Goal: Information Seeking & Learning: Compare options

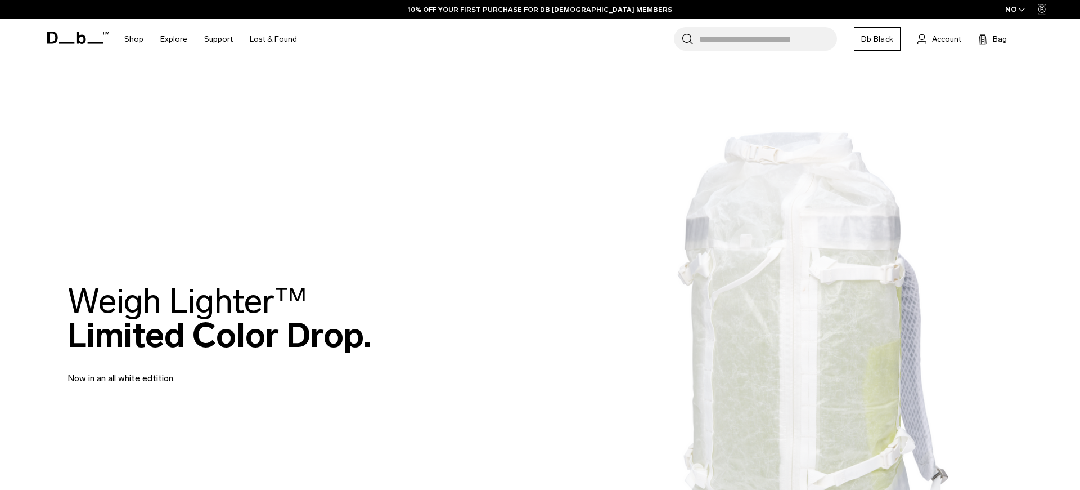
click at [1016, 9] on div "NO" at bounding box center [1015, 9] width 39 height 19
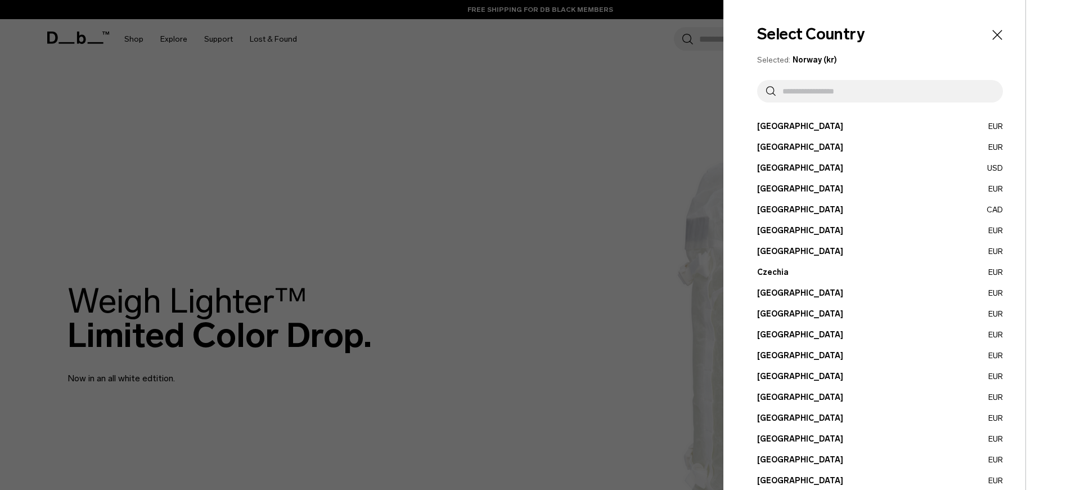
click at [780, 378] on button "Germany EUR" at bounding box center [880, 376] width 246 height 12
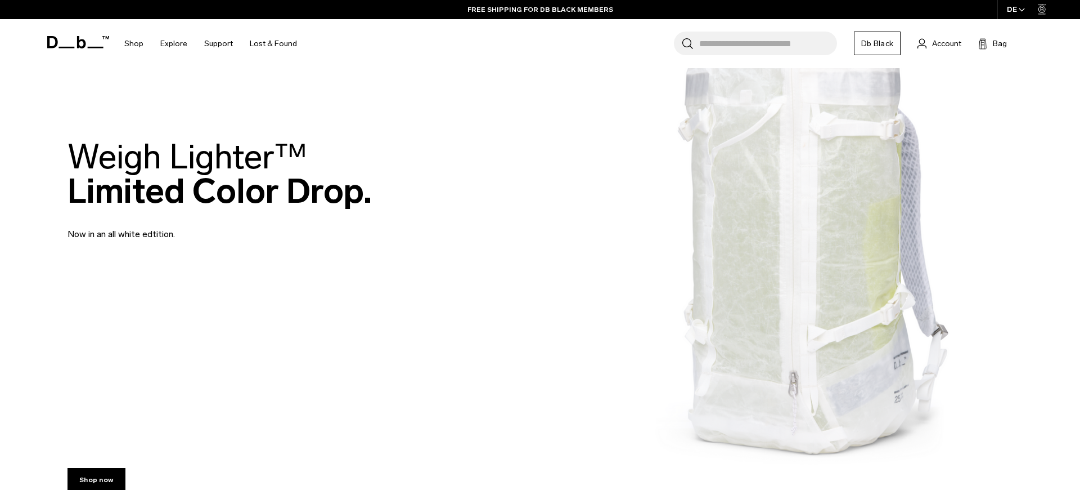
scroll to position [503, 0]
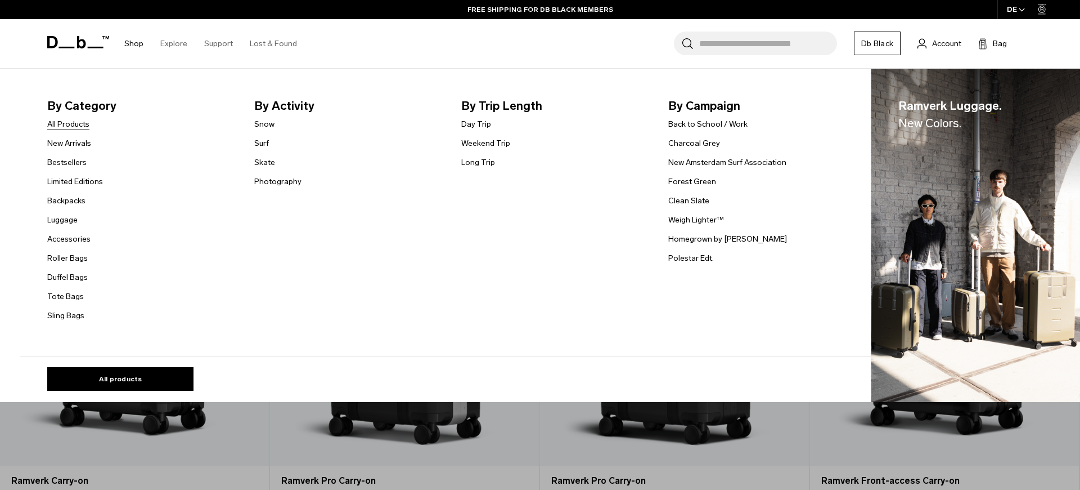
click at [83, 128] on link "All Products" at bounding box center [68, 124] width 42 height 12
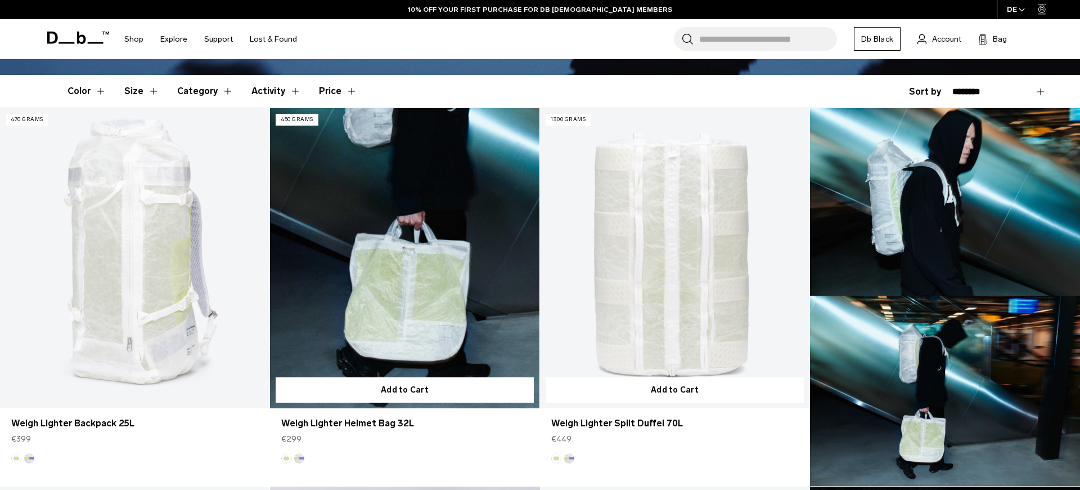
scroll to position [263, 0]
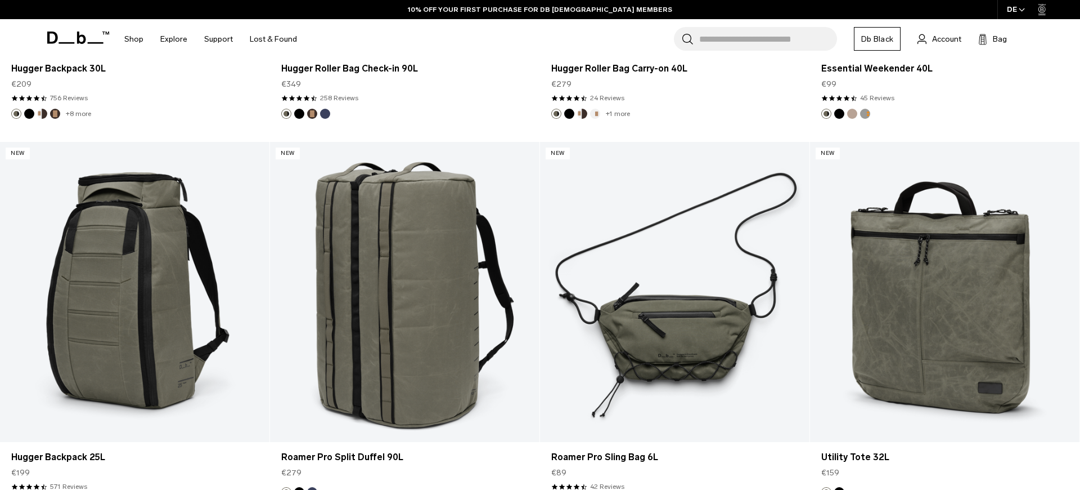
scroll to position [4319, 0]
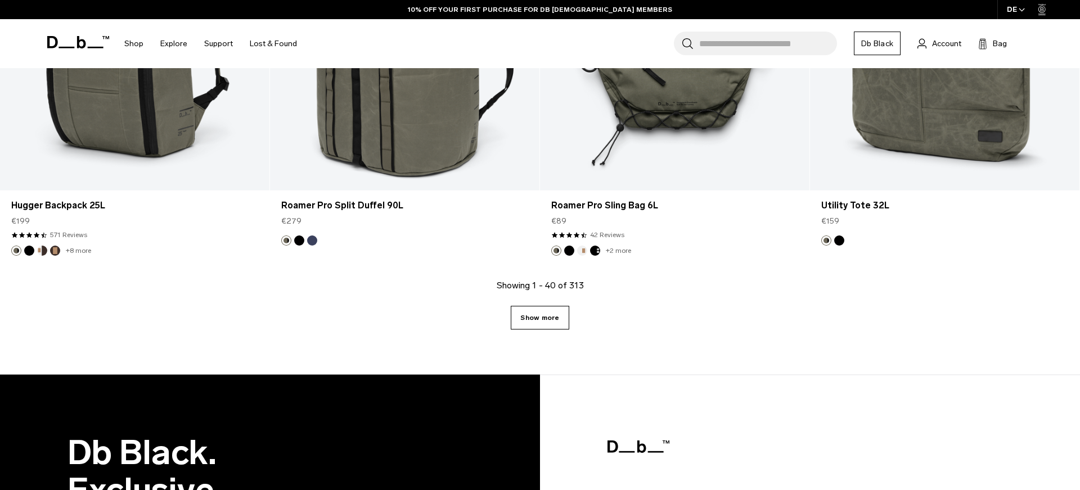
click at [539, 324] on link "Show more" at bounding box center [540, 318] width 58 height 24
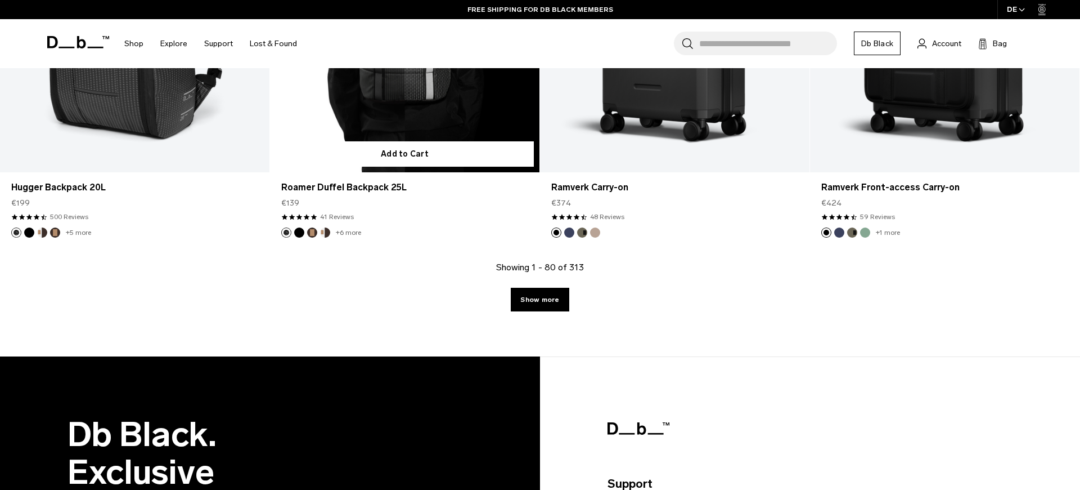
scroll to position [8311, 0]
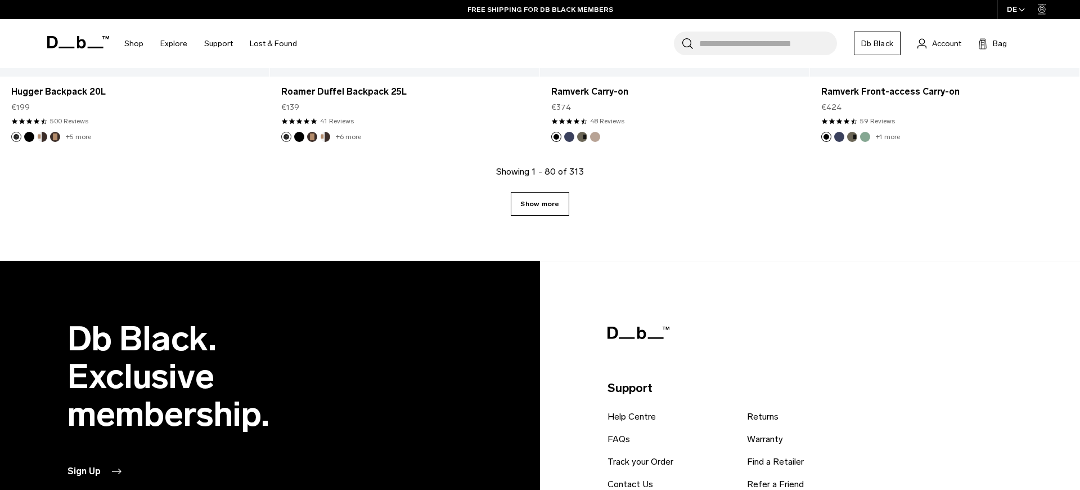
click at [551, 204] on link "Show more" at bounding box center [540, 204] width 58 height 24
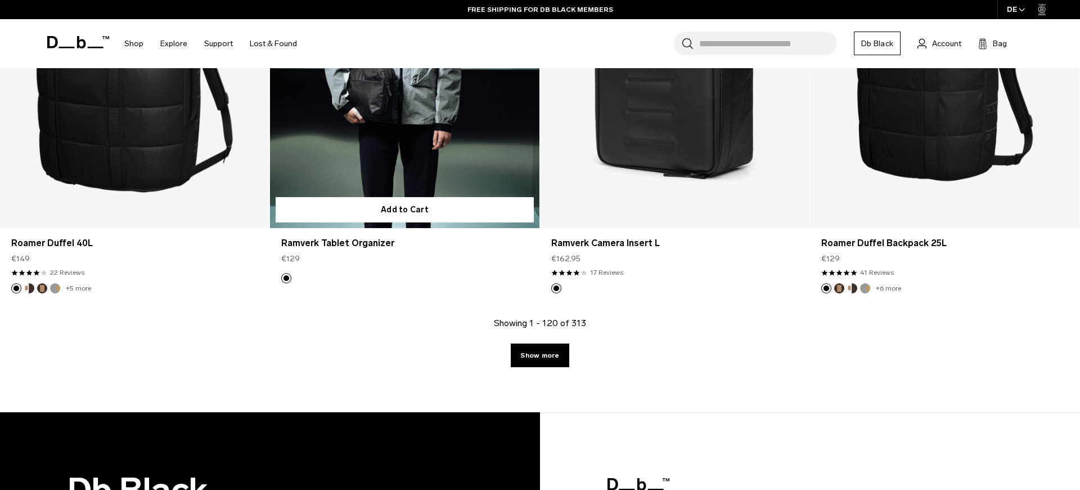
scroll to position [12128, 0]
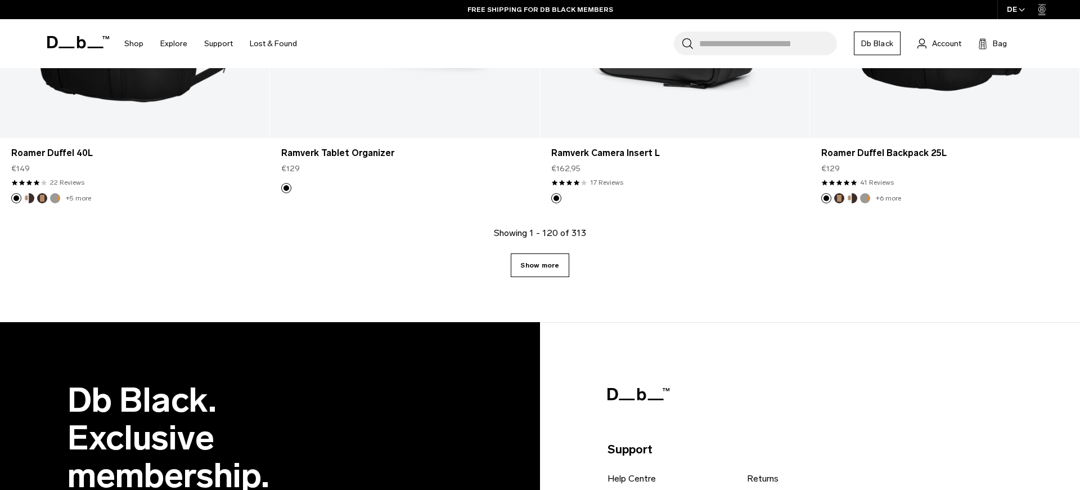
click at [532, 265] on link "Show more" at bounding box center [540, 265] width 58 height 24
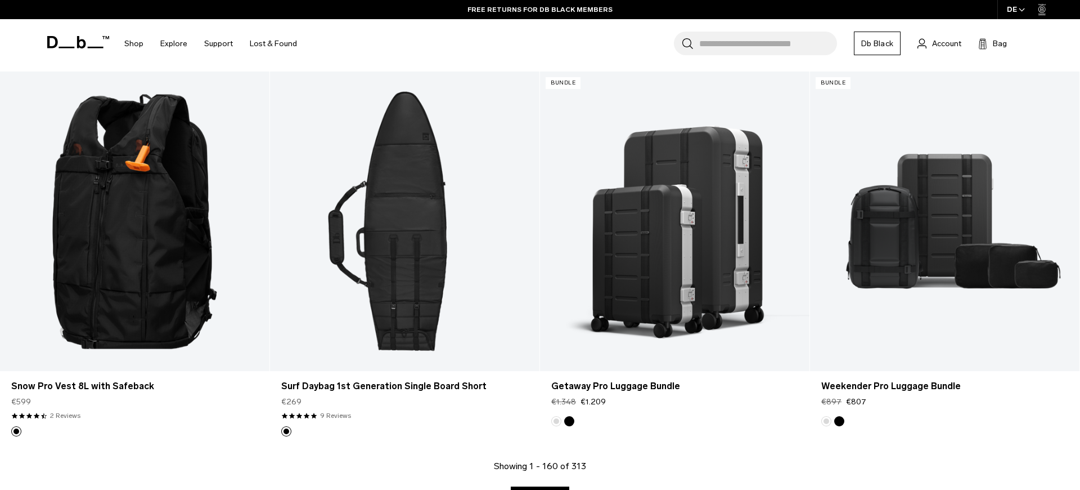
scroll to position [15773, 0]
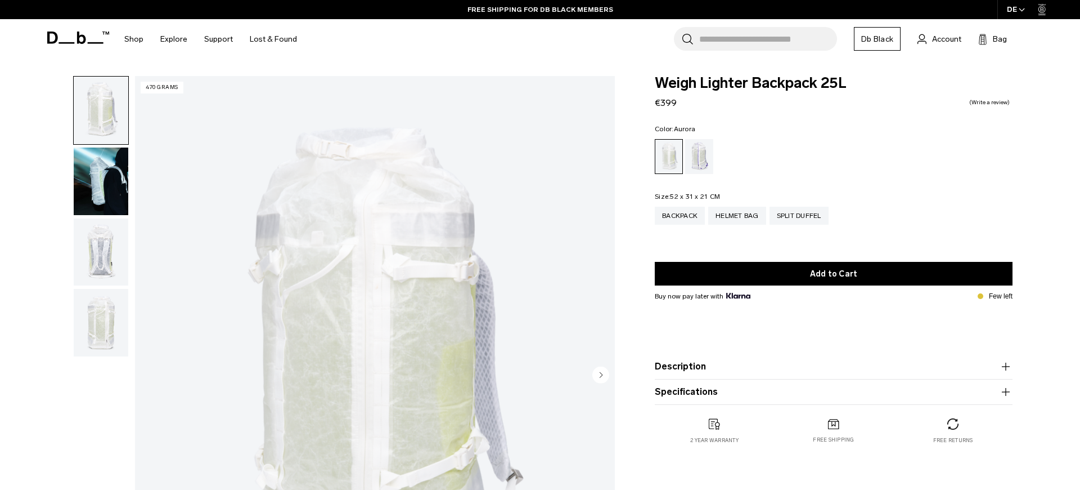
click at [703, 150] on div "Aurora" at bounding box center [699, 156] width 29 height 35
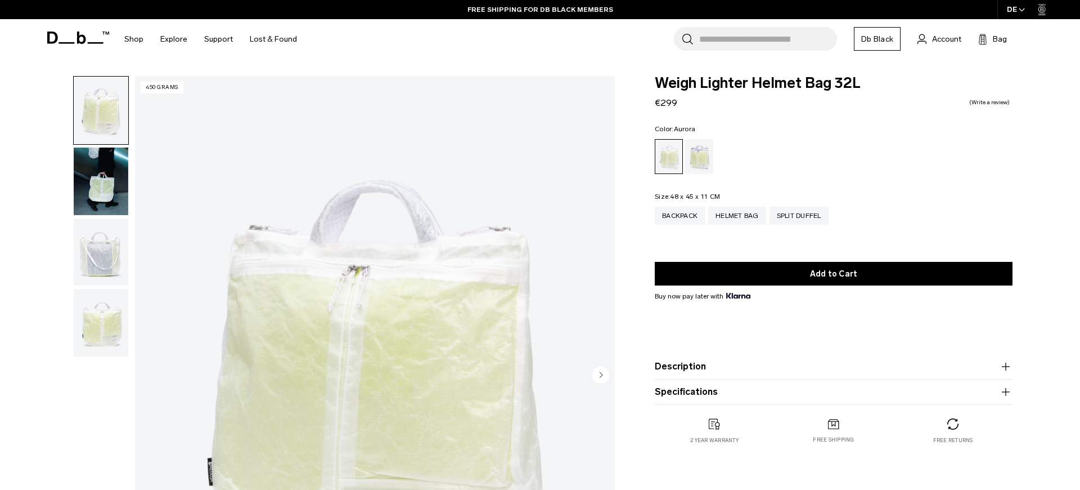
click at [698, 156] on div "Aurora" at bounding box center [699, 156] width 29 height 35
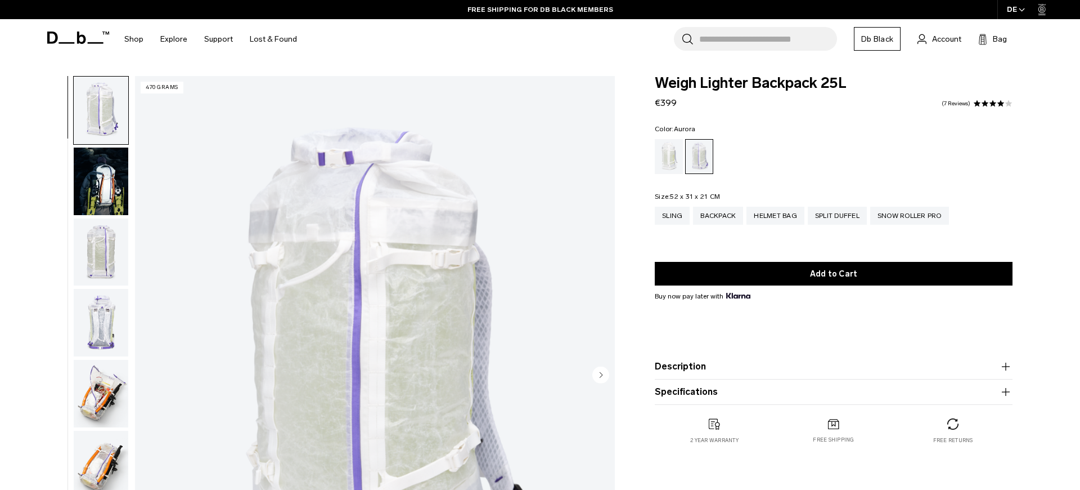
click at [367, 218] on img "1 / 18" at bounding box center [375, 375] width 480 height 599
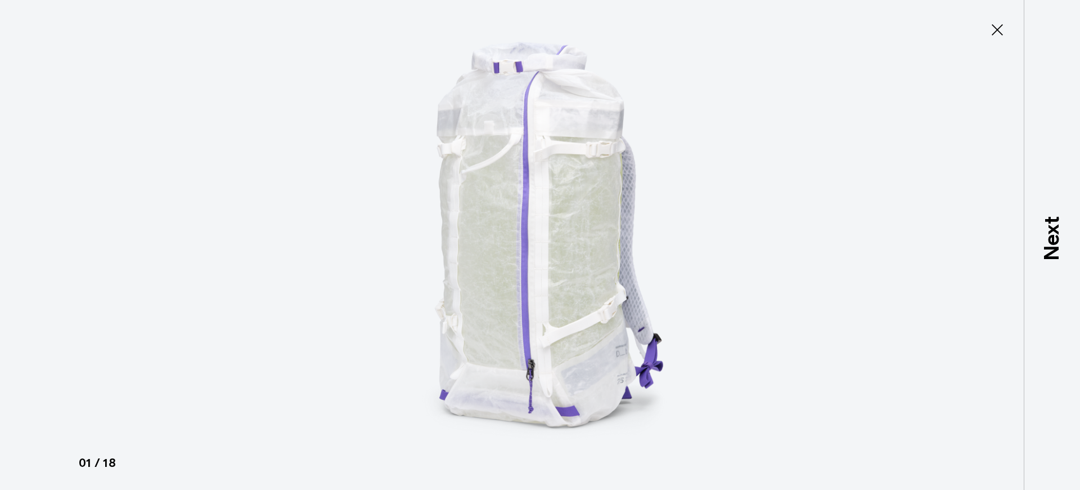
type button "Close"
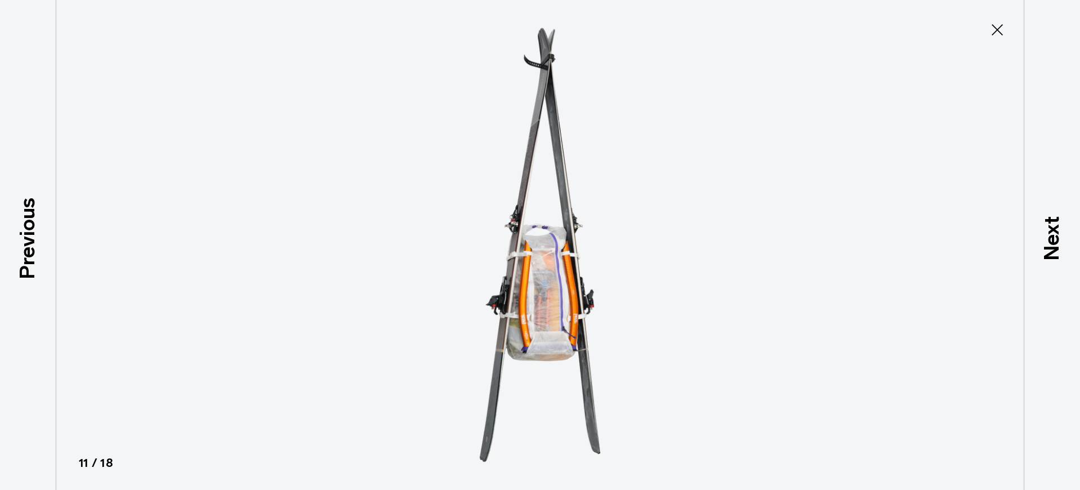
scroll to position [682, 0]
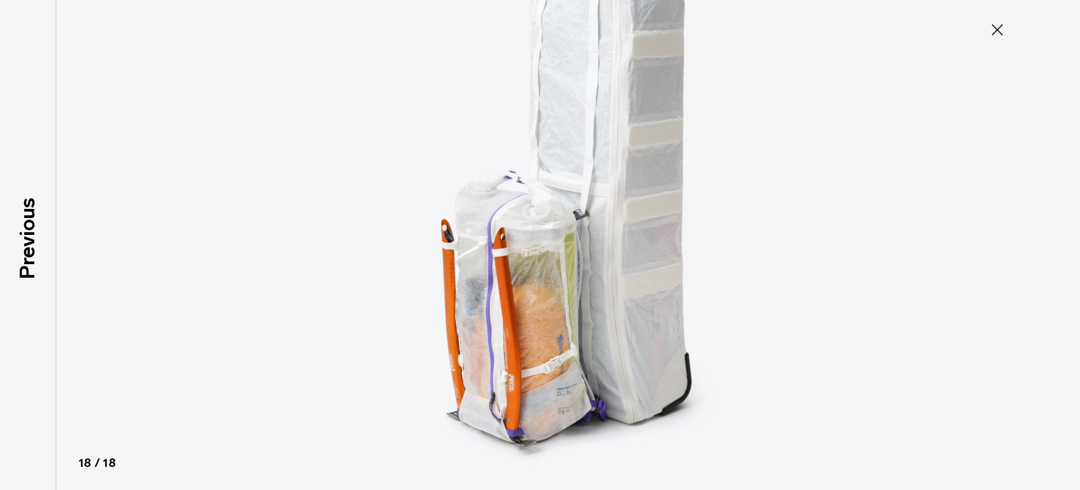
click at [993, 29] on icon at bounding box center [998, 30] width 18 height 18
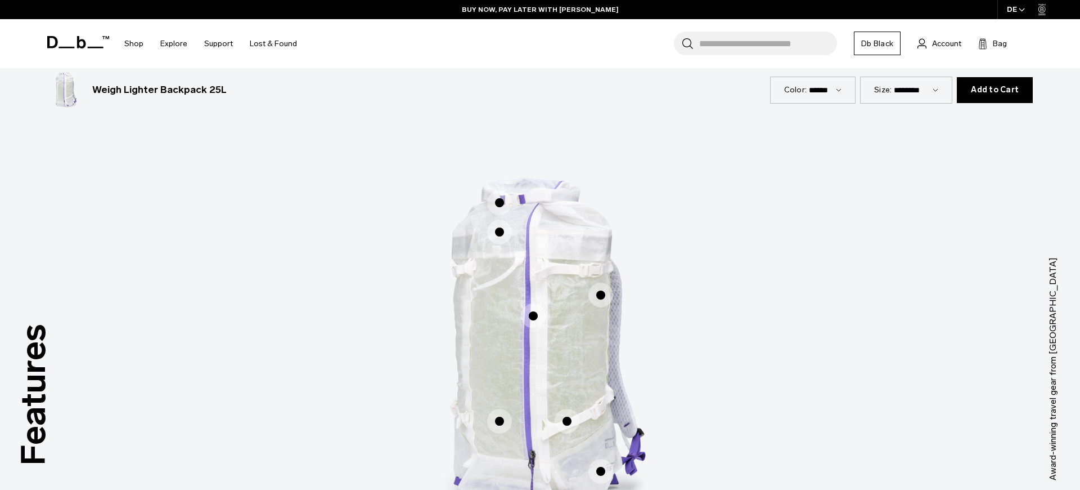
scroll to position [604, 0]
click at [501, 205] on span "1 / 3" at bounding box center [499, 202] width 25 height 25
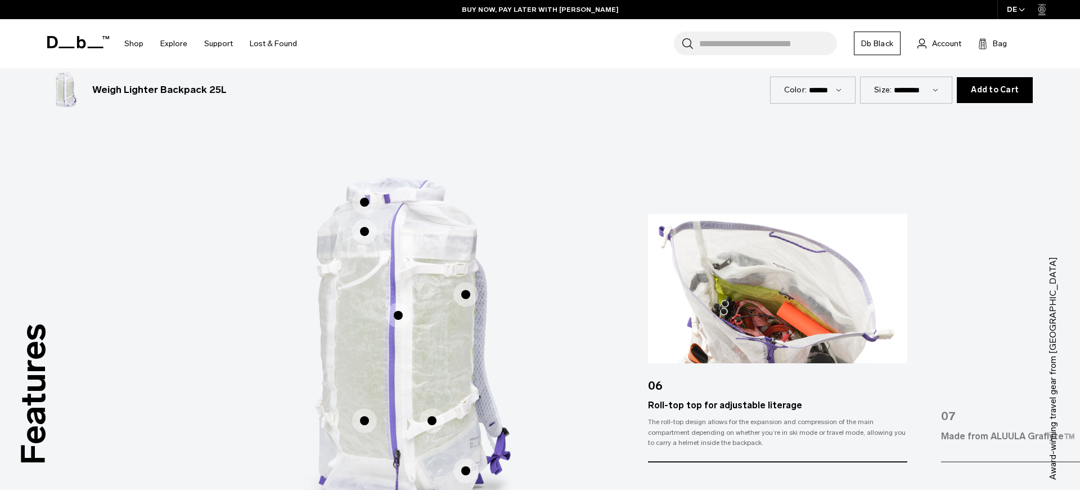
click at [370, 235] on span "1 / 3" at bounding box center [364, 231] width 25 height 25
click at [363, 237] on span "1 / 3" at bounding box center [364, 232] width 25 height 25
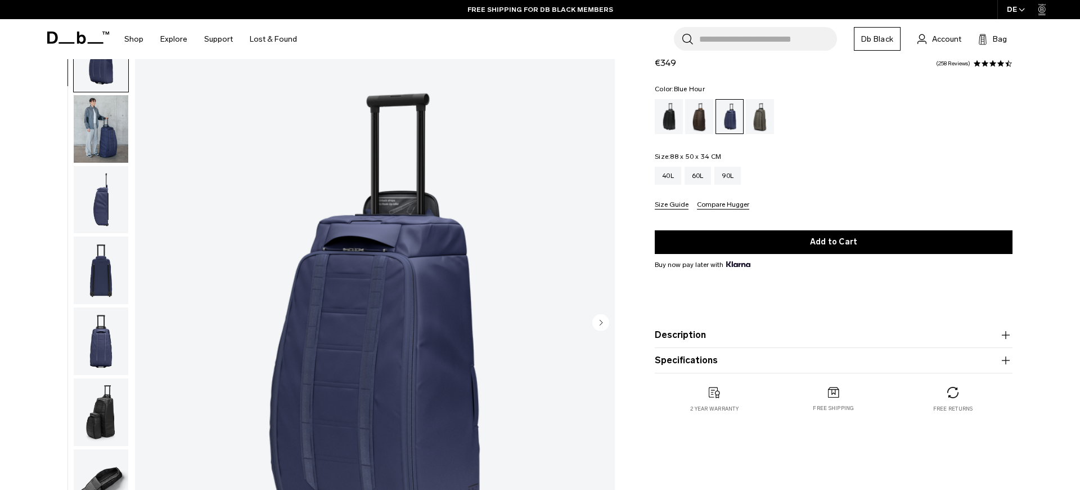
scroll to position [53, 0]
click at [757, 119] on div "Forest Green" at bounding box center [760, 116] width 29 height 35
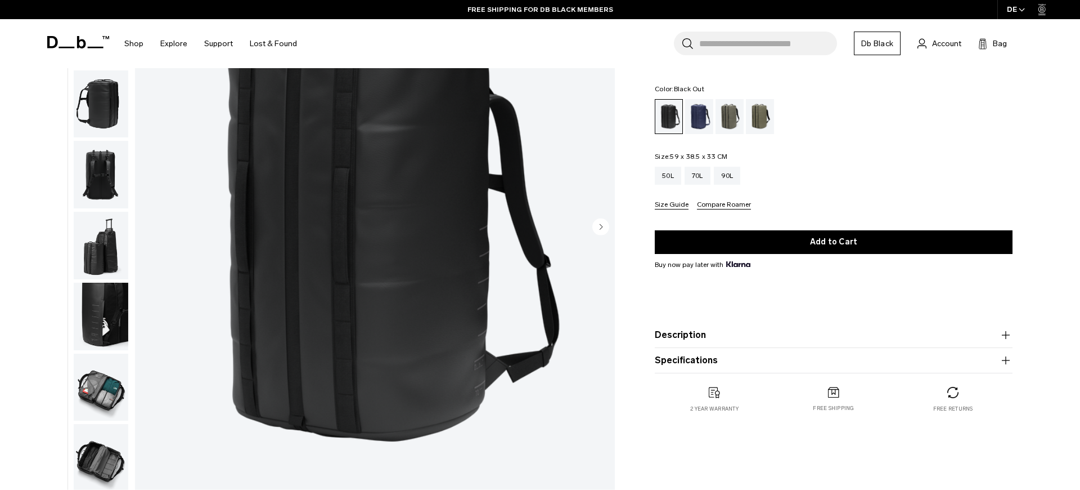
scroll to position [145, 0]
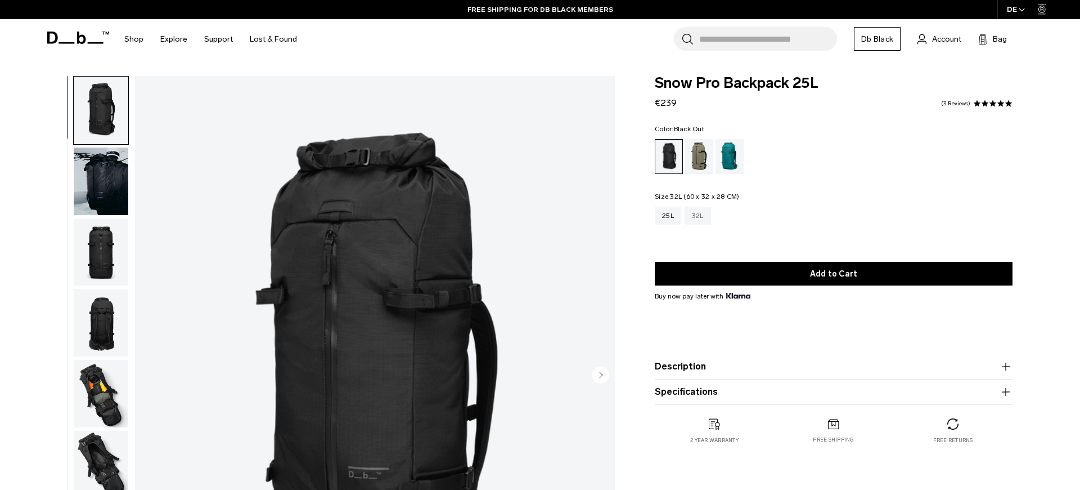
click at [697, 217] on div "32L" at bounding box center [698, 215] width 26 height 18
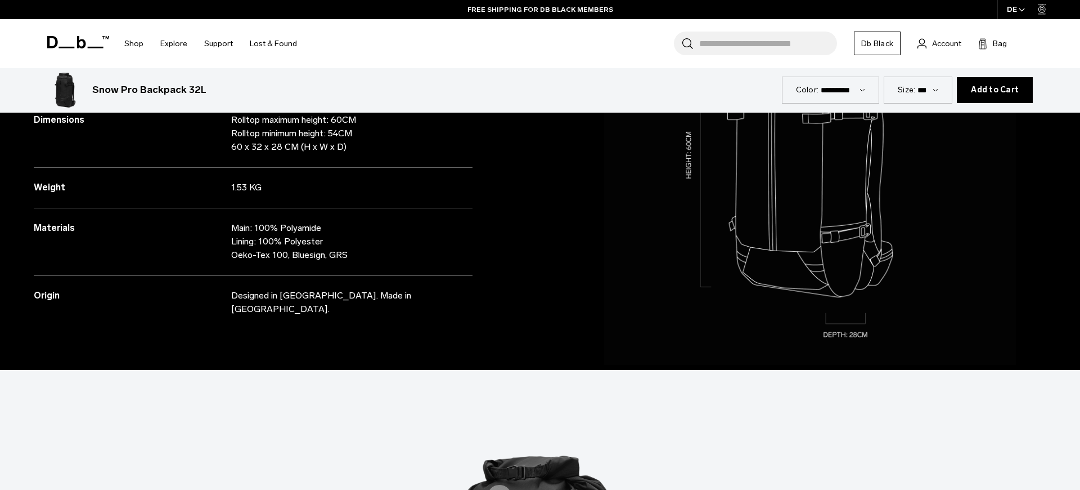
scroll to position [1481, 0]
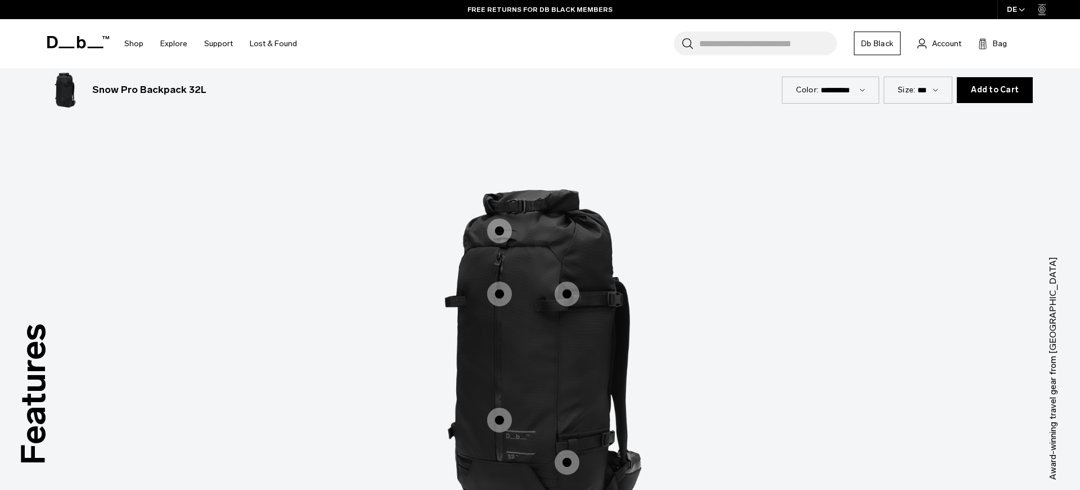
click at [486, 218] on div "Expandable Literage" at bounding box center [485, 216] width 25 height 25
click at [493, 222] on span "1 / 3" at bounding box center [499, 230] width 25 height 25
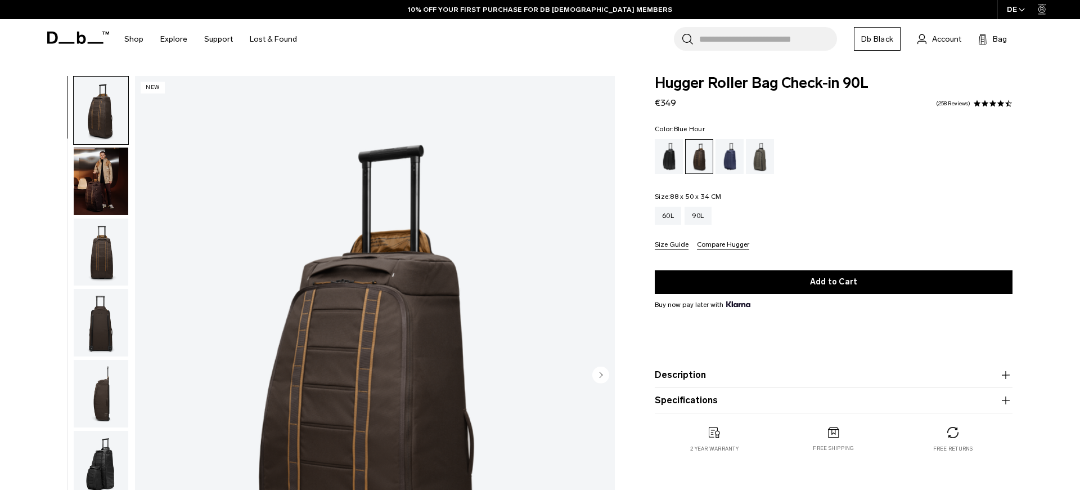
click at [729, 161] on div "Blue Hour" at bounding box center [730, 156] width 29 height 35
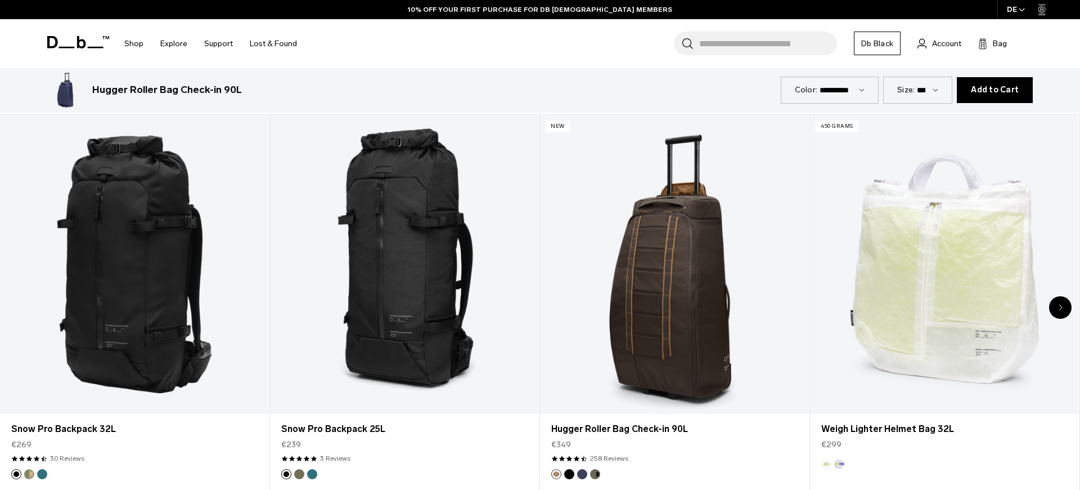
scroll to position [663, 0]
